Goal: Transaction & Acquisition: Purchase product/service

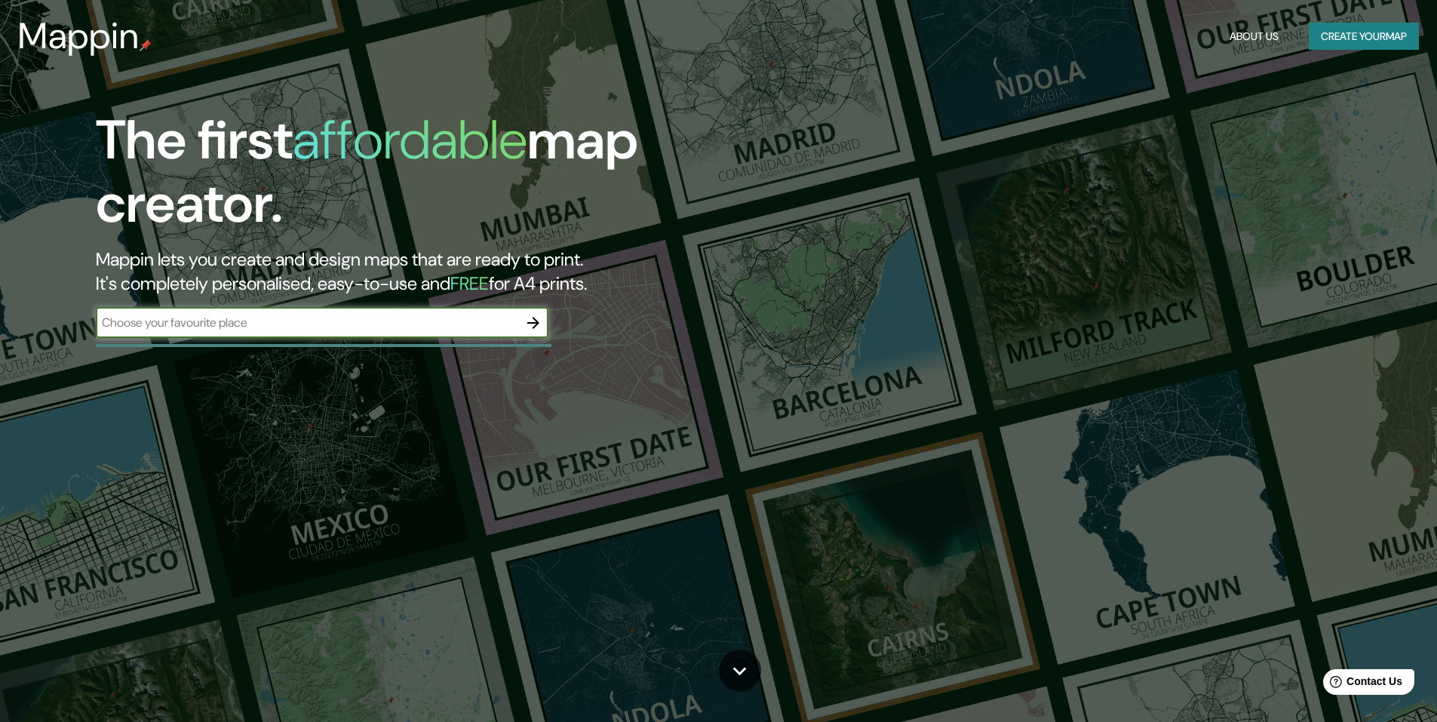
click at [327, 310] on div "​" at bounding box center [322, 323] width 453 height 30
type input "miraflores"
click at [533, 324] on icon "button" at bounding box center [533, 323] width 18 height 18
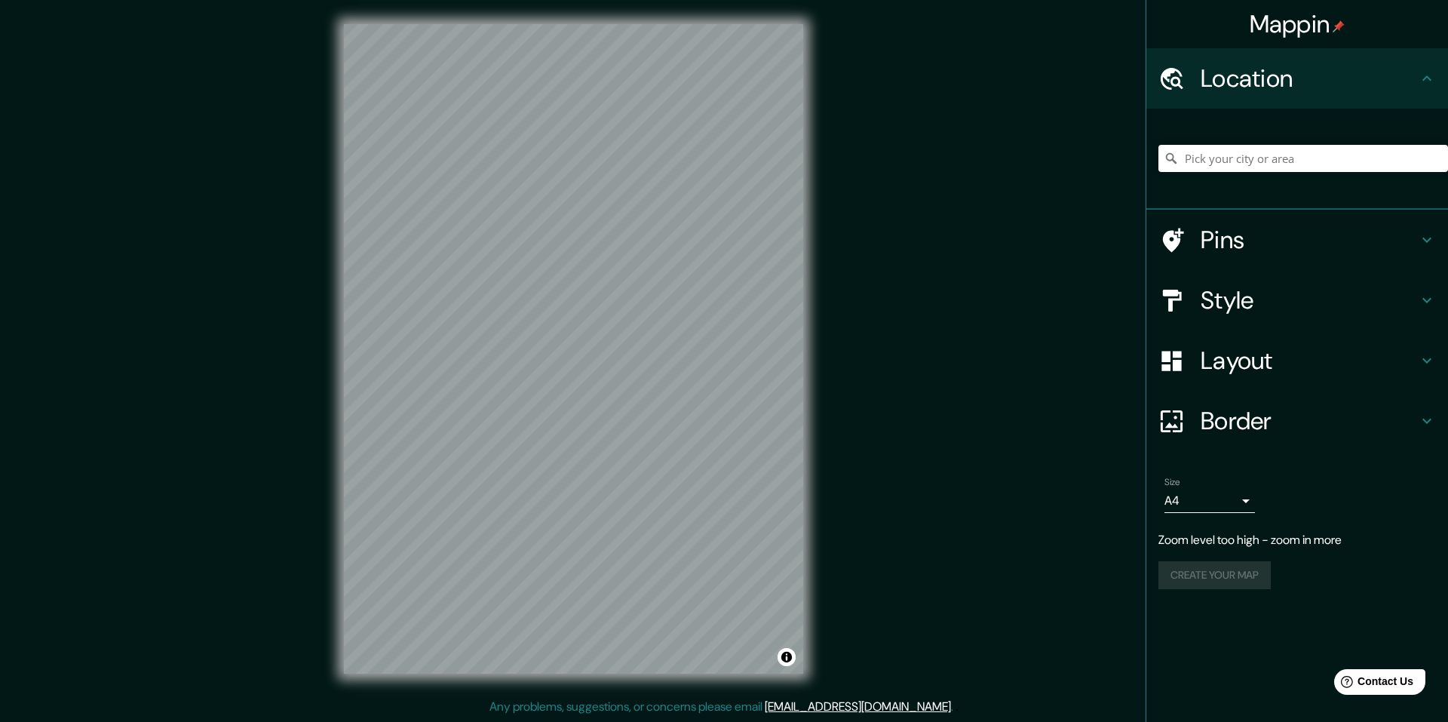
click at [818, 435] on div "© Mapbox © OpenStreetMap Improve this map" at bounding box center [574, 349] width 508 height 698
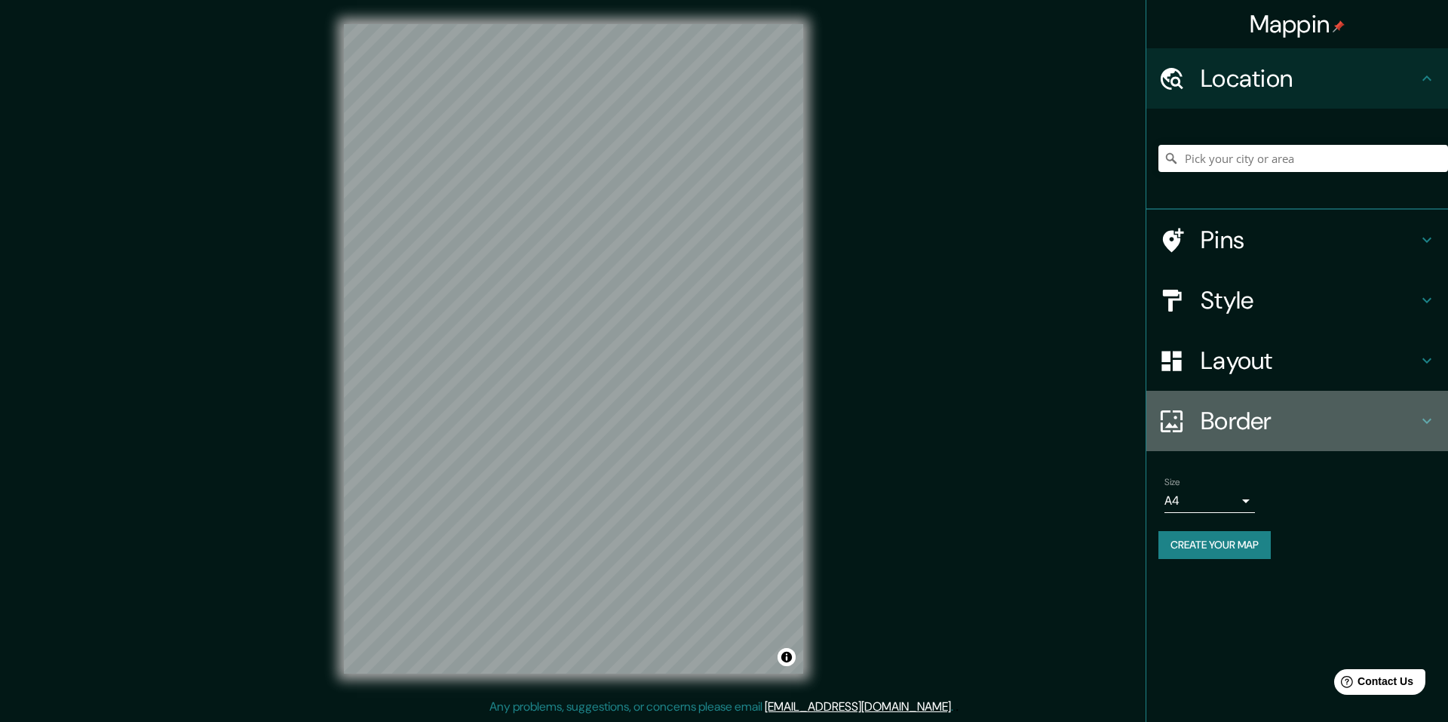
click at [1423, 424] on icon at bounding box center [1427, 421] width 18 height 18
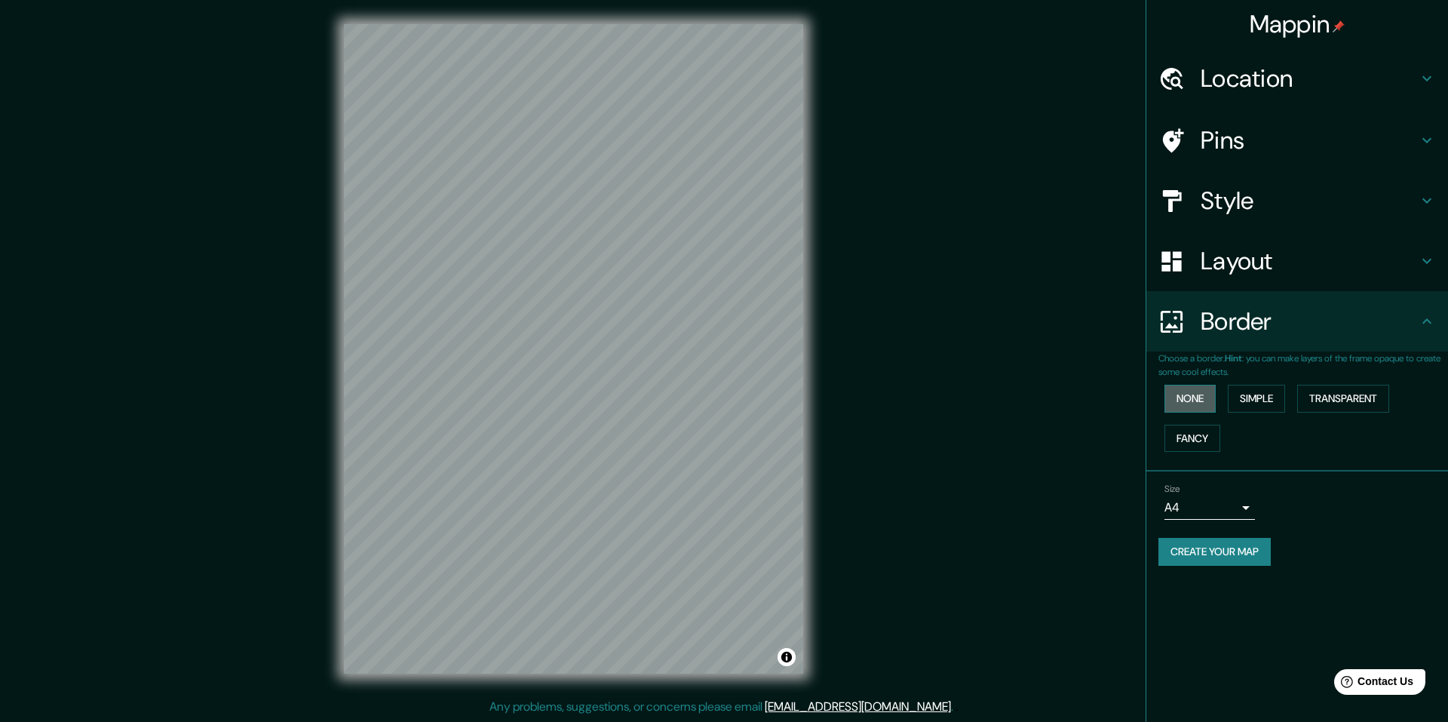
click at [1212, 407] on button "None" at bounding box center [1190, 399] width 51 height 28
click at [1271, 404] on button "Simple" at bounding box center [1256, 399] width 57 height 28
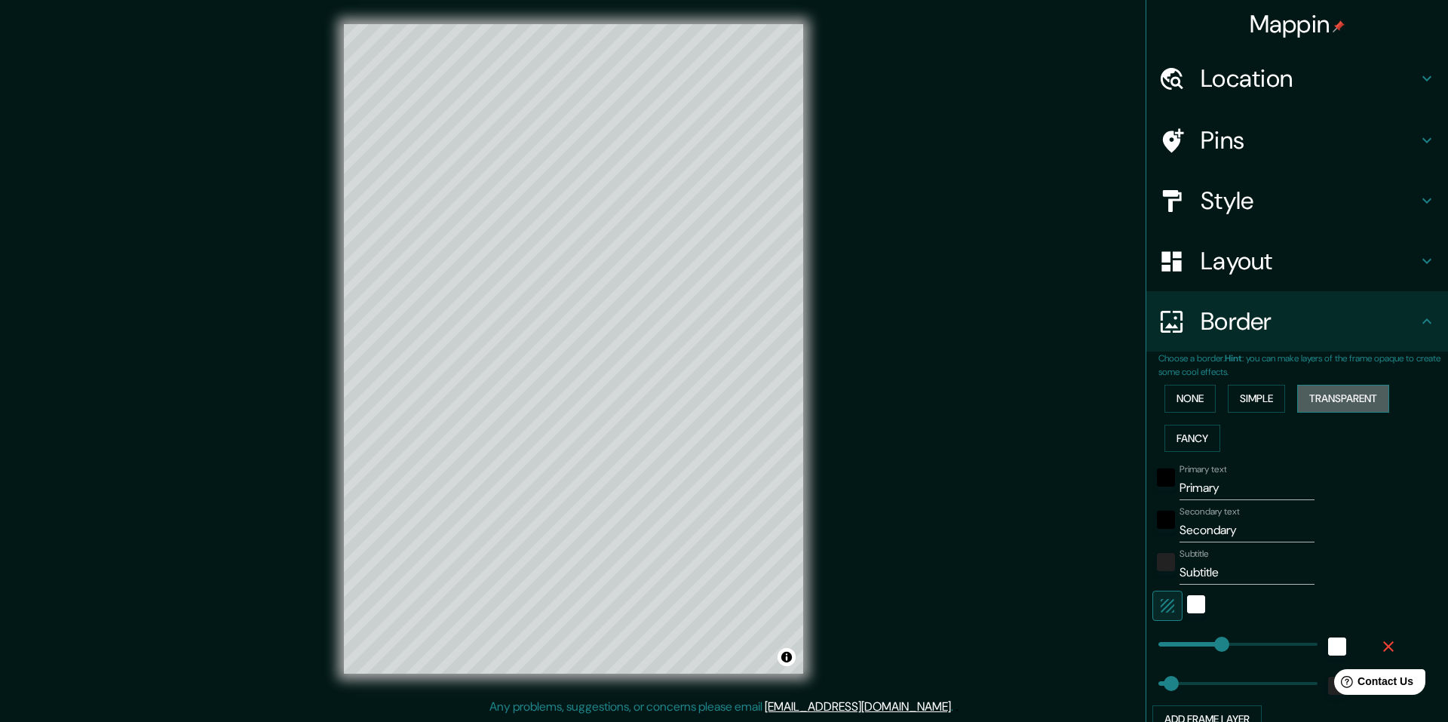
click at [1298, 406] on button "Transparent" at bounding box center [1344, 399] width 92 height 28
click at [1178, 440] on button "Fancy" at bounding box center [1193, 439] width 56 height 28
click at [1172, 401] on button "None" at bounding box center [1190, 399] width 51 height 28
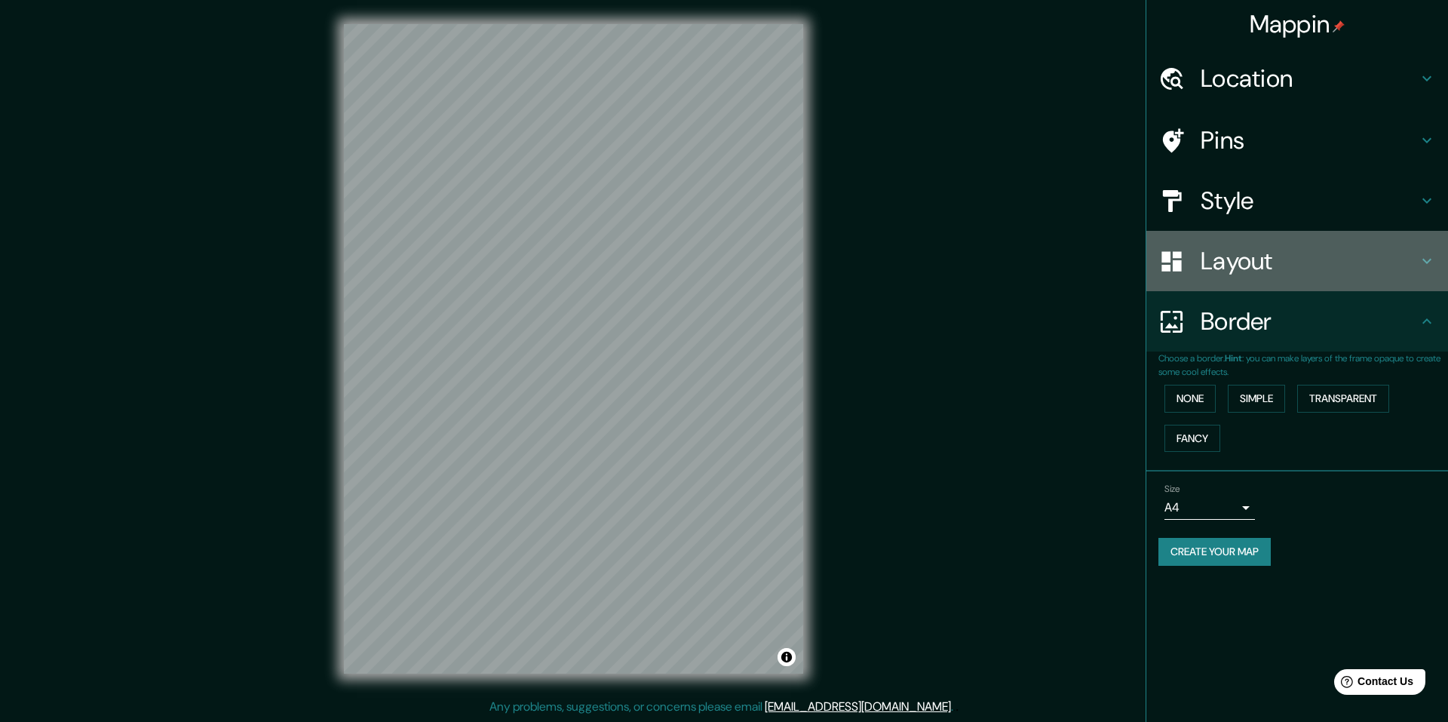
click at [1381, 257] on h4 "Layout" at bounding box center [1309, 261] width 217 height 30
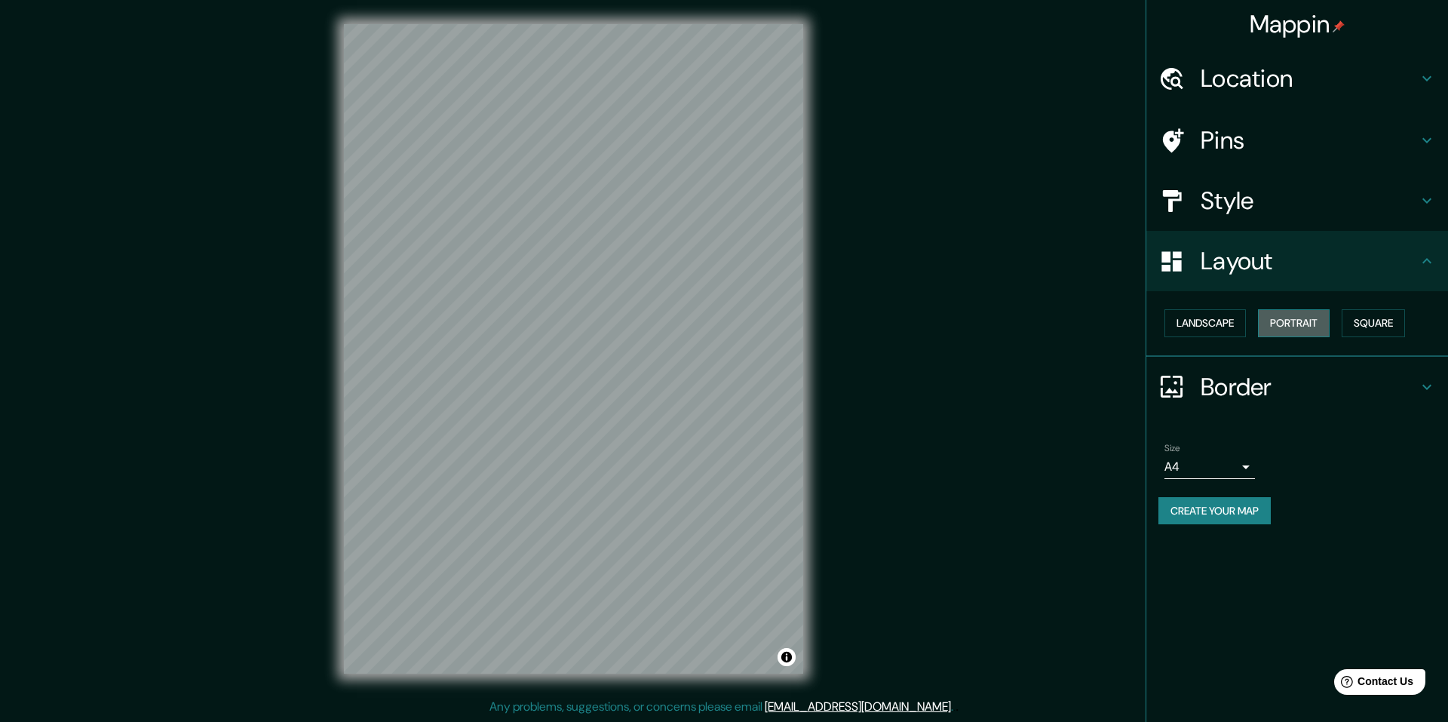
click at [1322, 321] on button "Portrait" at bounding box center [1294, 323] width 72 height 28
click at [1233, 324] on button "Landscape" at bounding box center [1205, 323] width 81 height 28
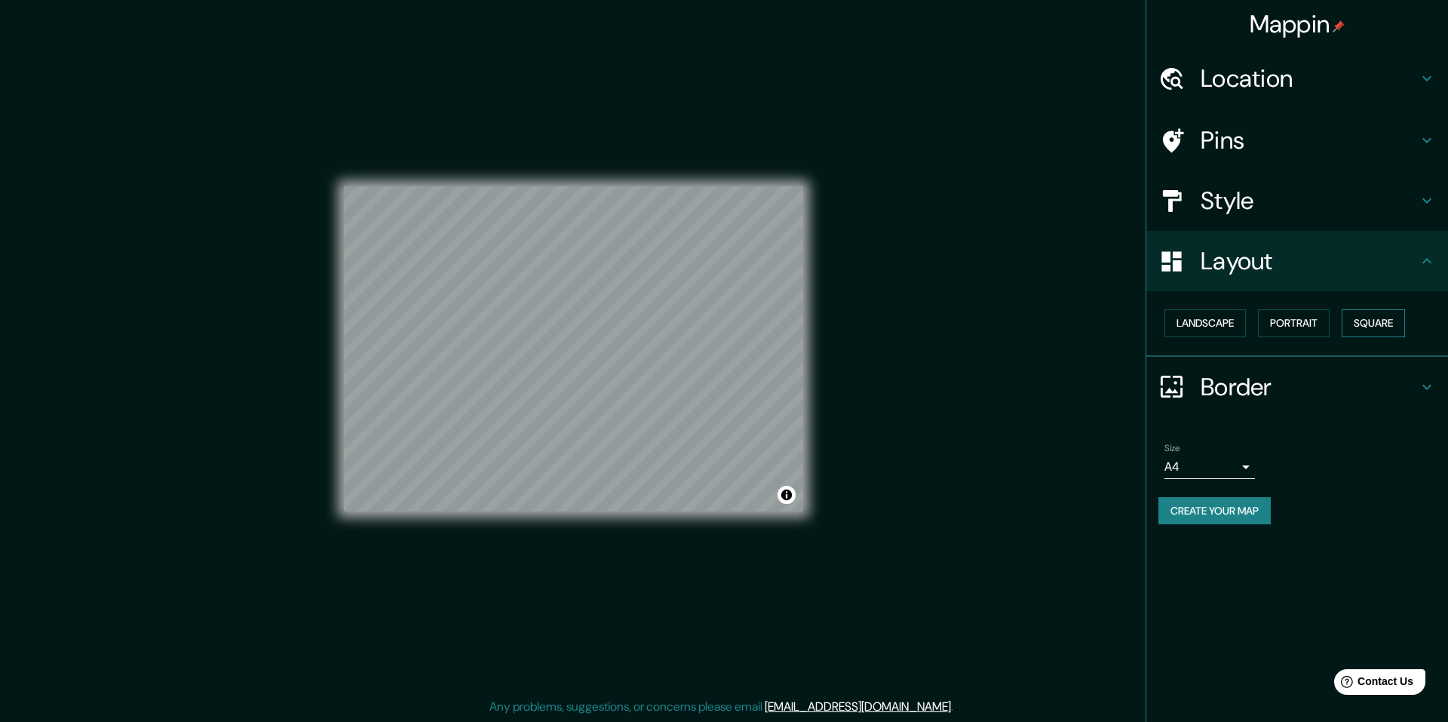
click at [1360, 322] on button "Square" at bounding box center [1373, 323] width 63 height 28
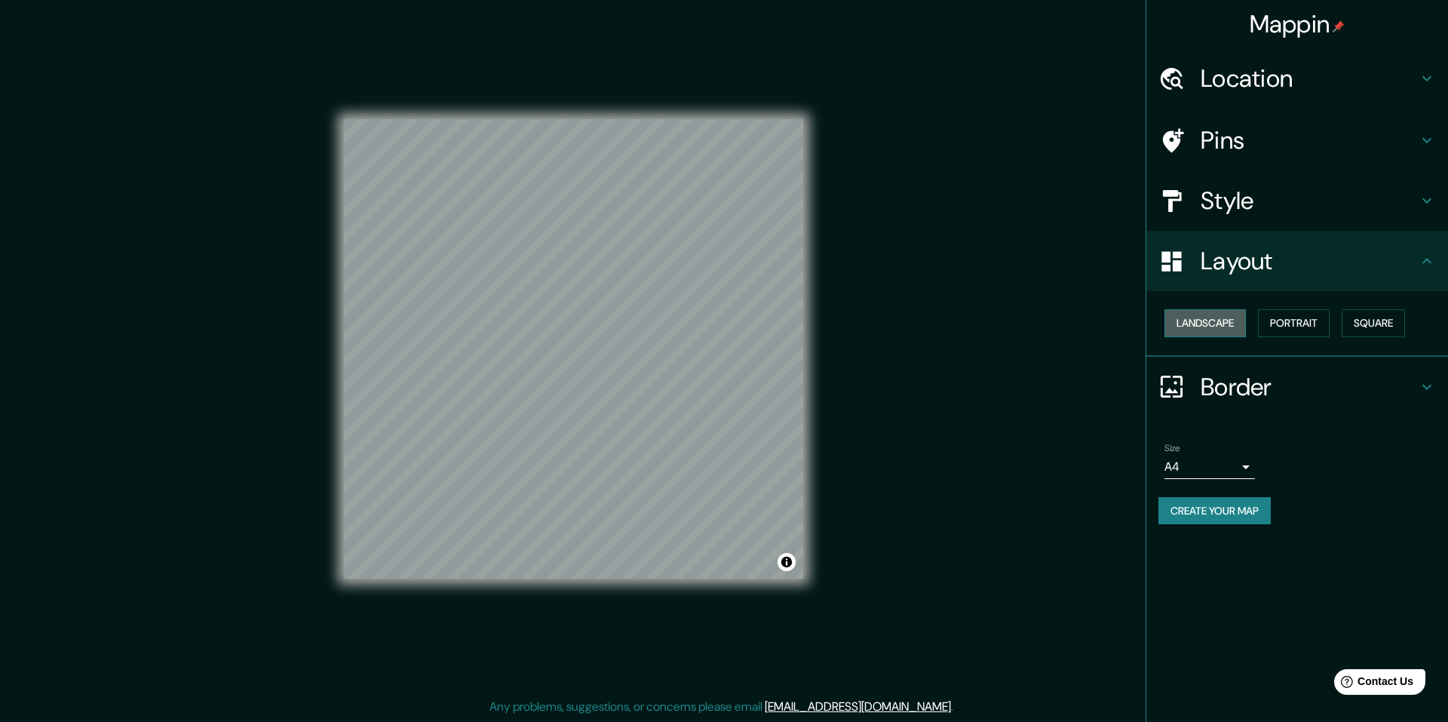
click at [1216, 325] on button "Landscape" at bounding box center [1205, 323] width 81 height 28
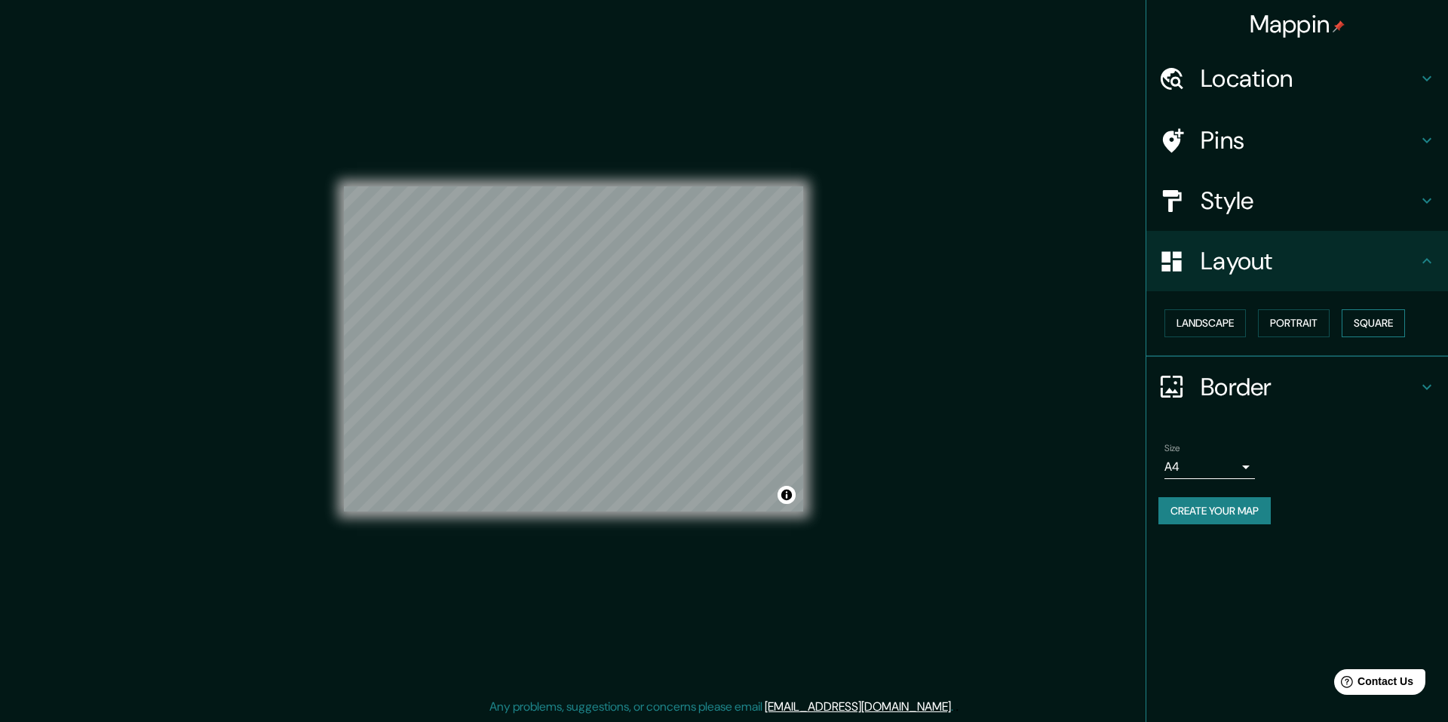
click at [1405, 330] on button "Square" at bounding box center [1373, 323] width 63 height 28
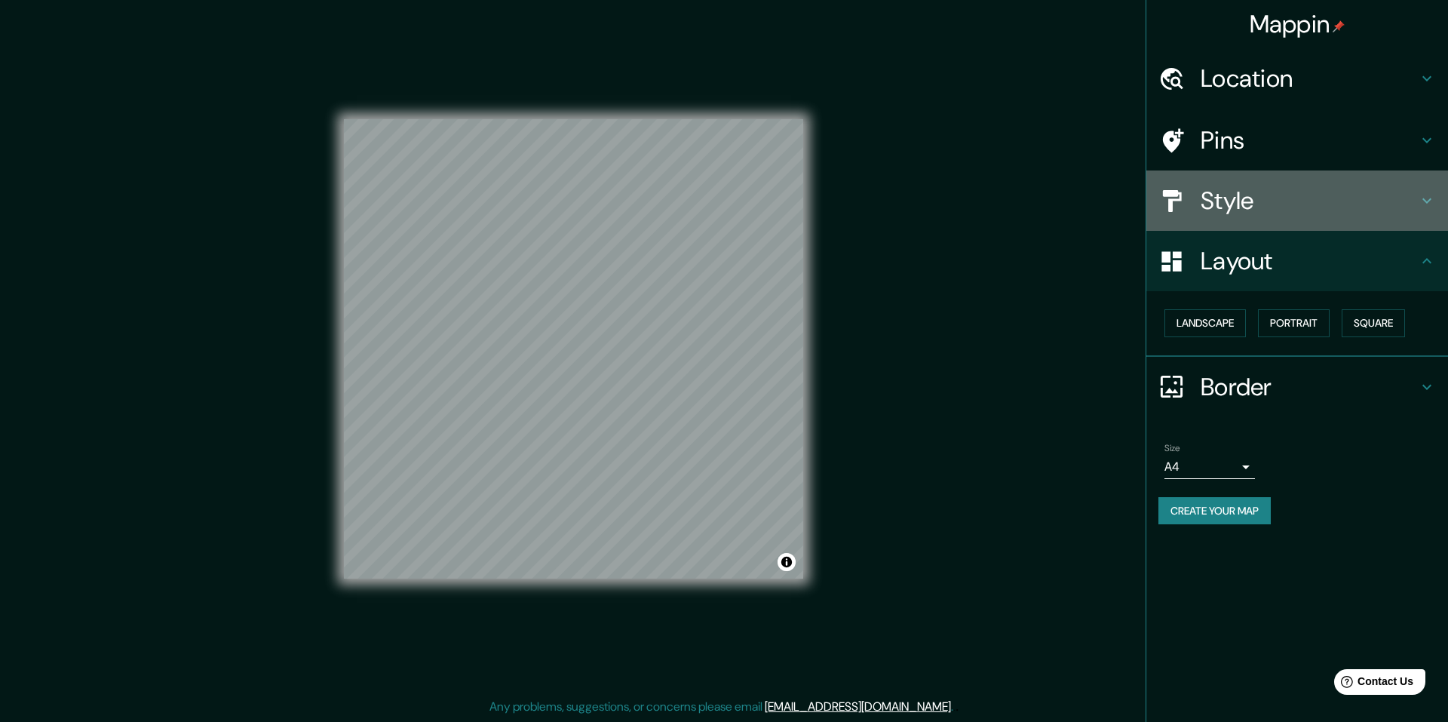
click at [1354, 200] on h4 "Style" at bounding box center [1309, 201] width 217 height 30
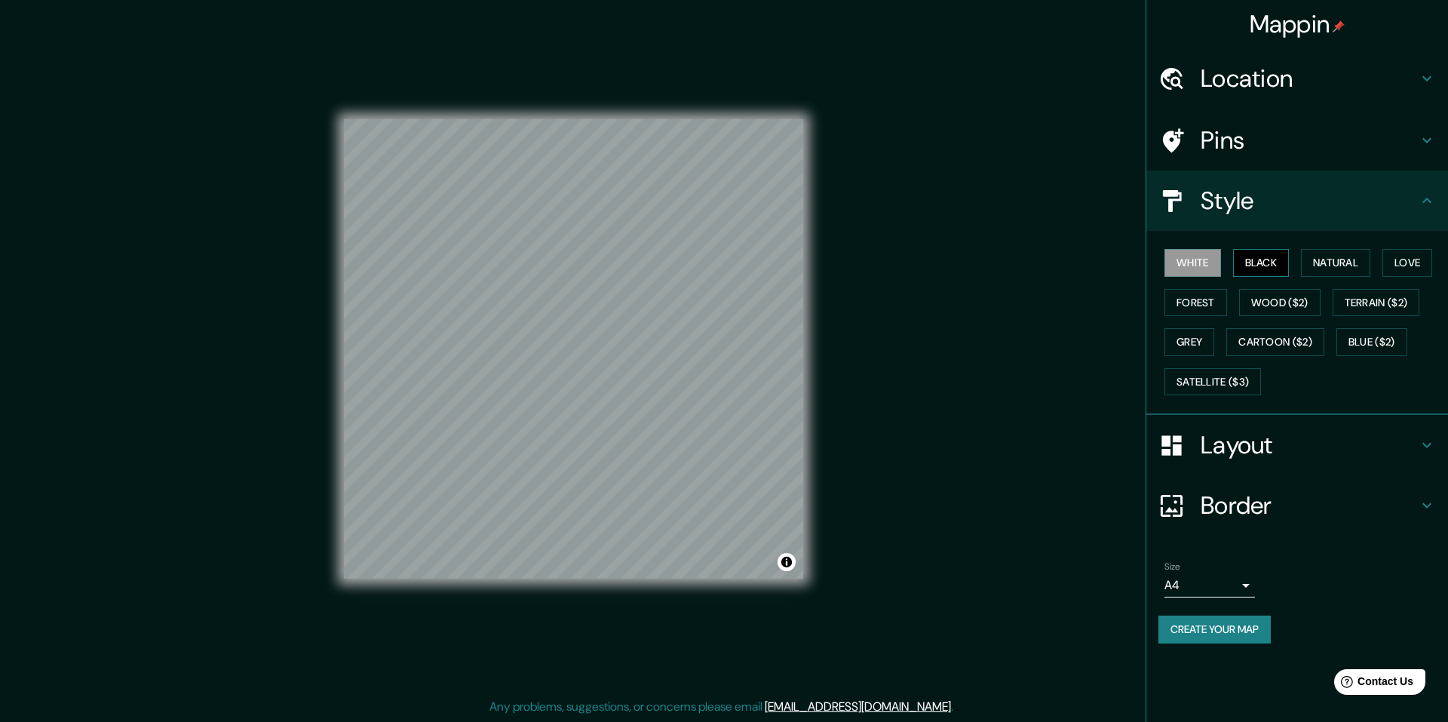
click at [1289, 265] on button "Black" at bounding box center [1261, 263] width 57 height 28
click at [1335, 265] on button "Natural" at bounding box center [1335, 263] width 69 height 28
click at [1402, 263] on button "Love" at bounding box center [1408, 263] width 50 height 28
click at [1390, 295] on button "Terrain ($2)" at bounding box center [1377, 303] width 88 height 28
click at [1313, 302] on button "Wood ($2)" at bounding box center [1279, 303] width 81 height 28
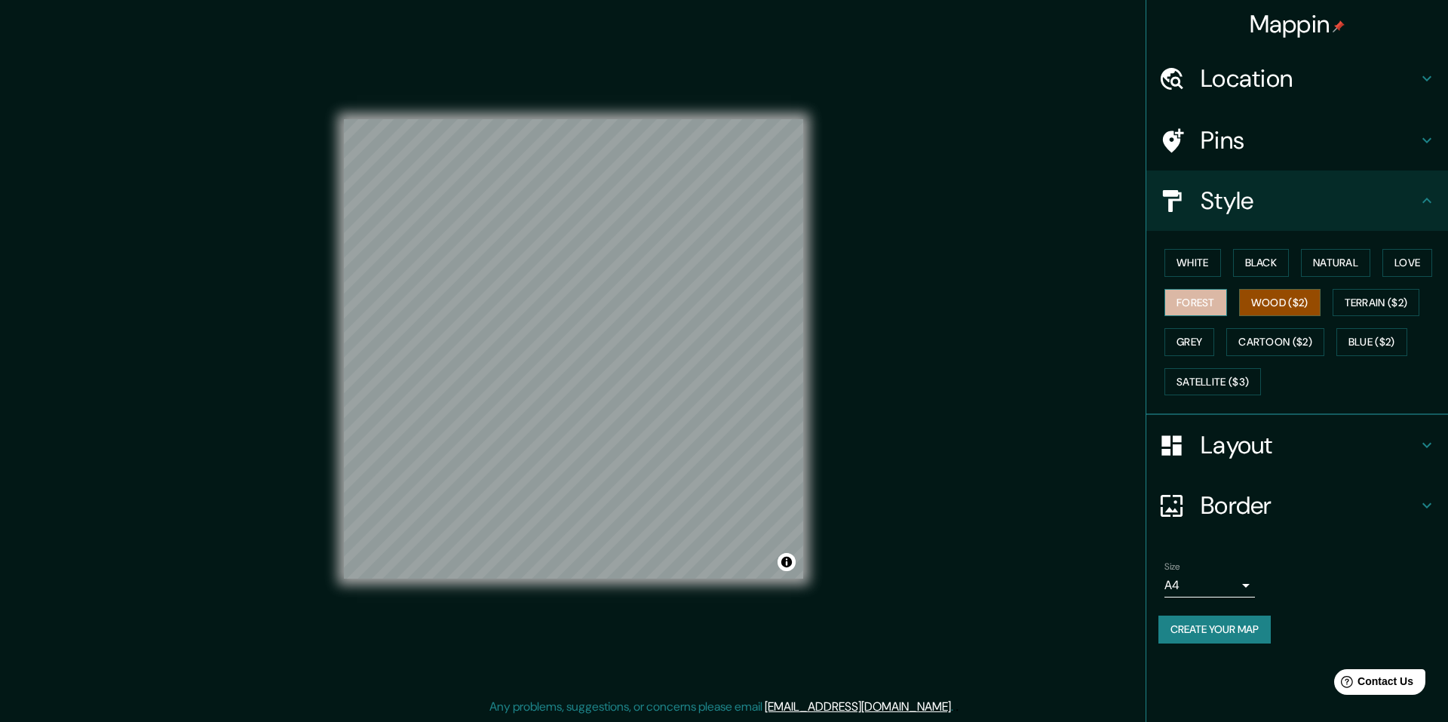
click at [1220, 299] on button "Forest" at bounding box center [1196, 303] width 63 height 28
click at [1200, 336] on button "Grey" at bounding box center [1190, 342] width 50 height 28
click at [1278, 336] on button "Cartoon ($2)" at bounding box center [1276, 342] width 98 height 28
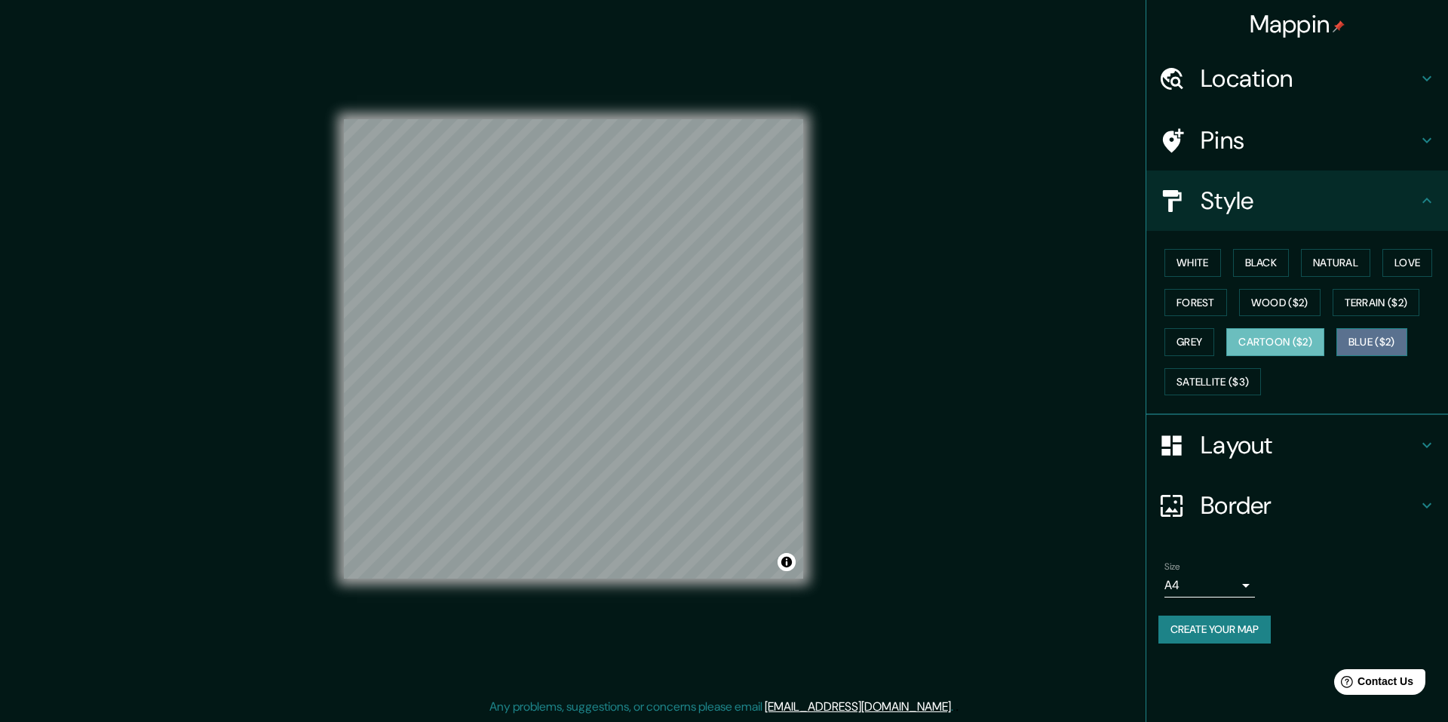
click at [1393, 334] on button "Blue ($2)" at bounding box center [1372, 342] width 71 height 28
click at [1237, 373] on button "Satellite ($3)" at bounding box center [1213, 382] width 97 height 28
click at [1310, 346] on button "Cartoon ($2)" at bounding box center [1276, 342] width 98 height 28
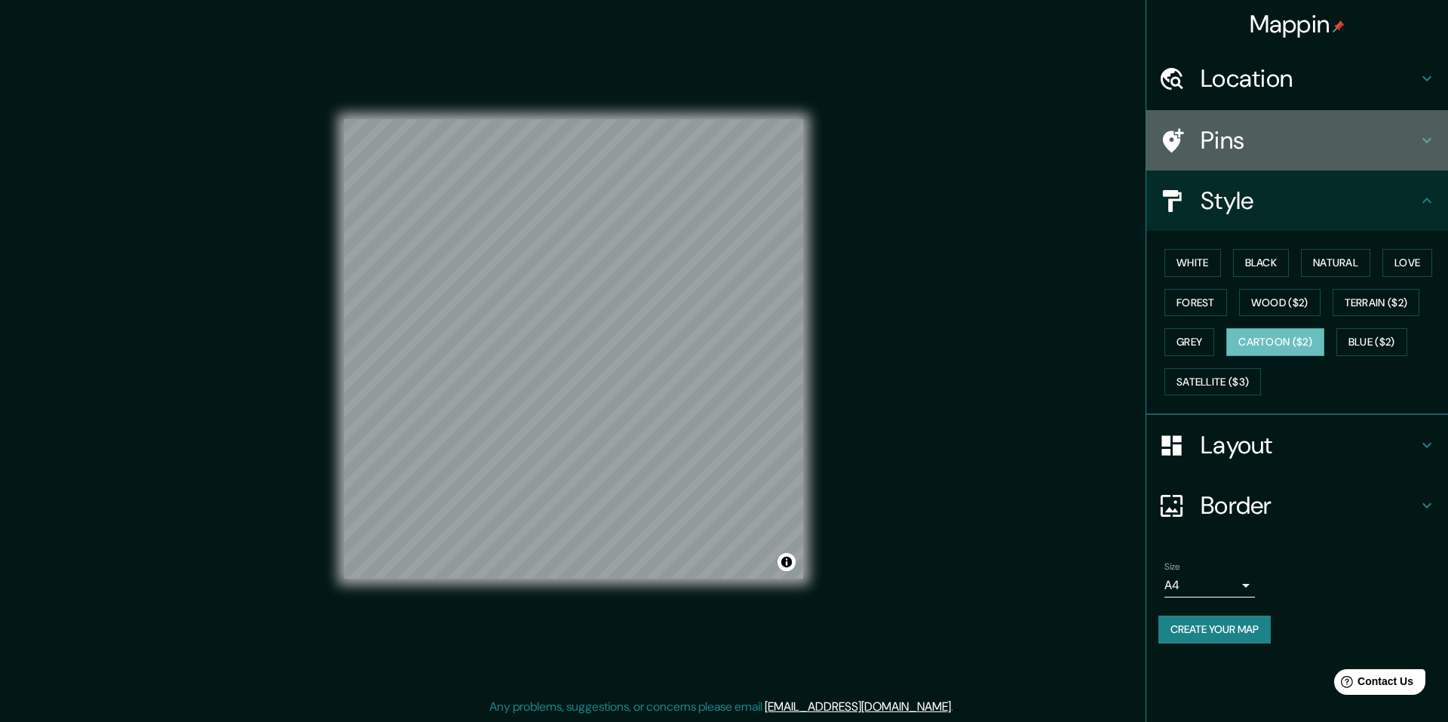
click at [1421, 148] on icon at bounding box center [1427, 140] width 18 height 18
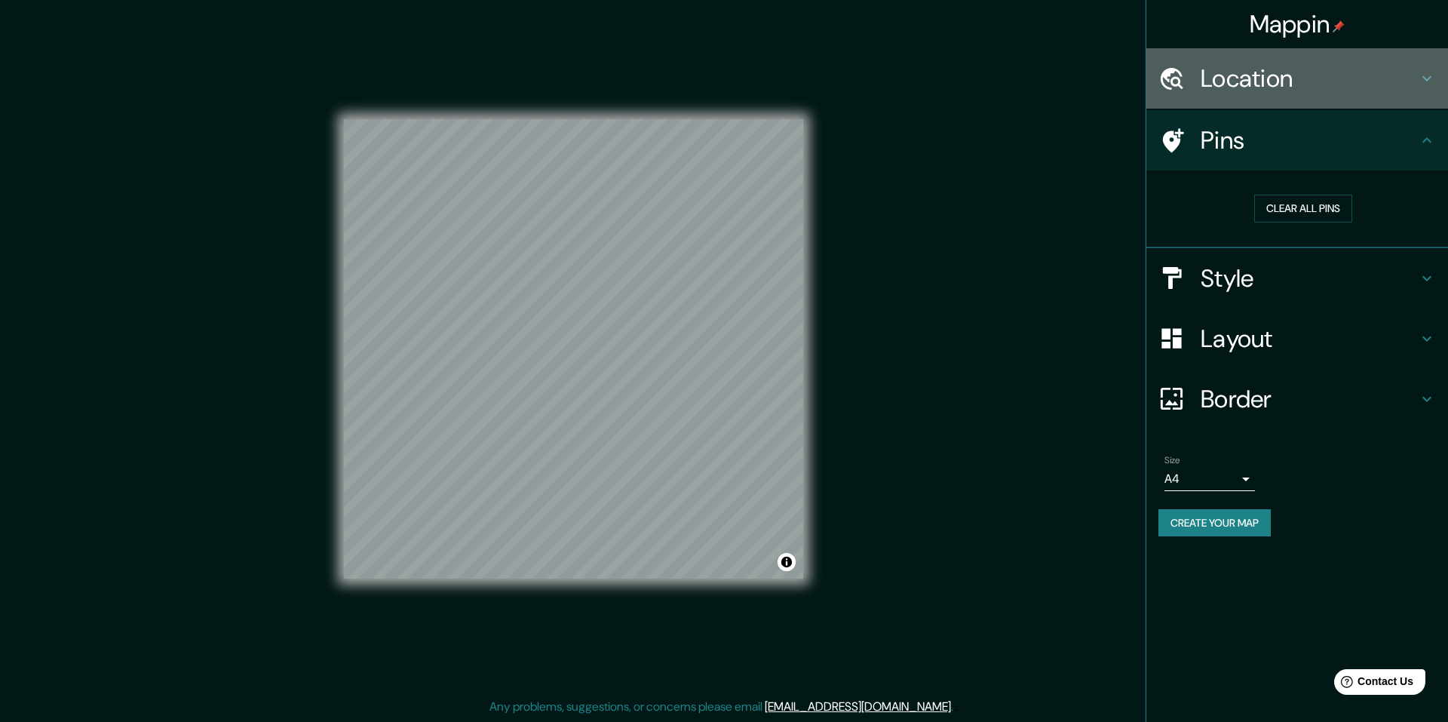
click at [1392, 94] on div "Location" at bounding box center [1298, 78] width 302 height 60
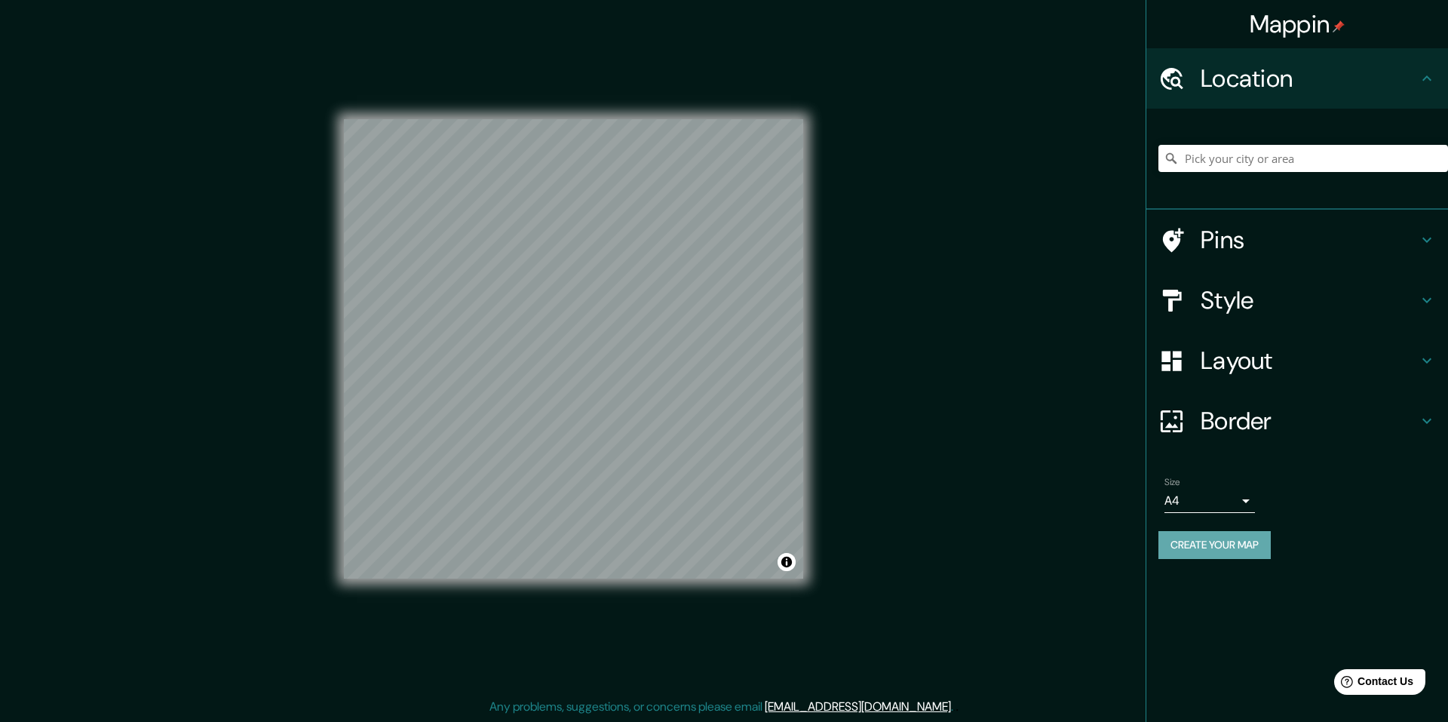
click at [1234, 542] on button "Create your map" at bounding box center [1215, 545] width 112 height 28
click at [1209, 554] on div "Create your map" at bounding box center [1298, 545] width 278 height 28
click at [1236, 497] on body "Mappin Location Pins Style Layout Border Choose a border. Hint : you can make l…" at bounding box center [724, 361] width 1448 height 722
click at [1238, 502] on div at bounding box center [724, 361] width 1448 height 722
click at [1322, 527] on div "Size A4 single Create your map" at bounding box center [1298, 521] width 278 height 100
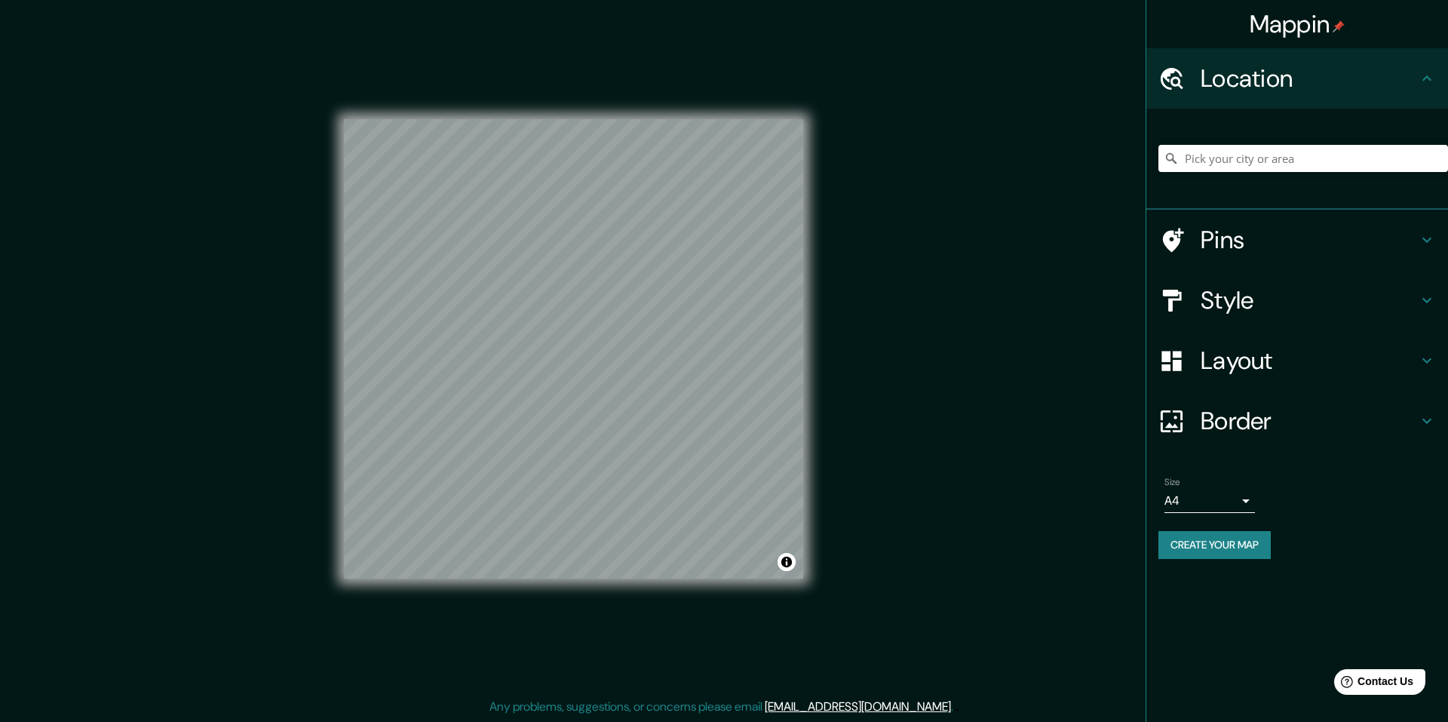
click at [1246, 505] on body "Mappin Location Pins Style Layout Border Choose a border. Hint : you can make l…" at bounding box center [724, 361] width 1448 height 722
click at [1244, 565] on li "A3" at bounding box center [1210, 559] width 91 height 27
type input "a4"
click at [1227, 544] on button "Create your map" at bounding box center [1215, 545] width 112 height 28
